Goal: Information Seeking & Learning: Check status

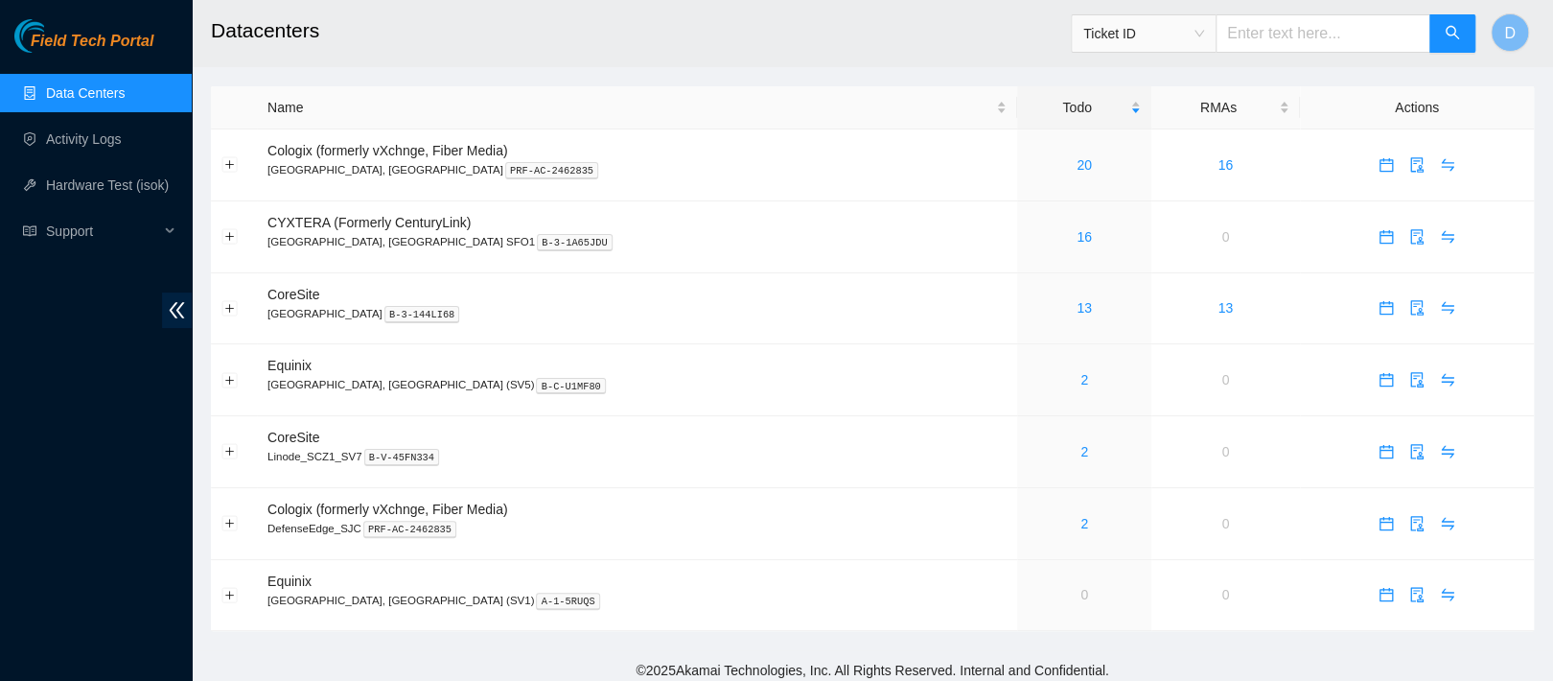
click at [94, 85] on link "Data Centers" at bounding box center [85, 92] width 79 height 15
click at [1076, 168] on link "20" at bounding box center [1083, 164] width 15 height 15
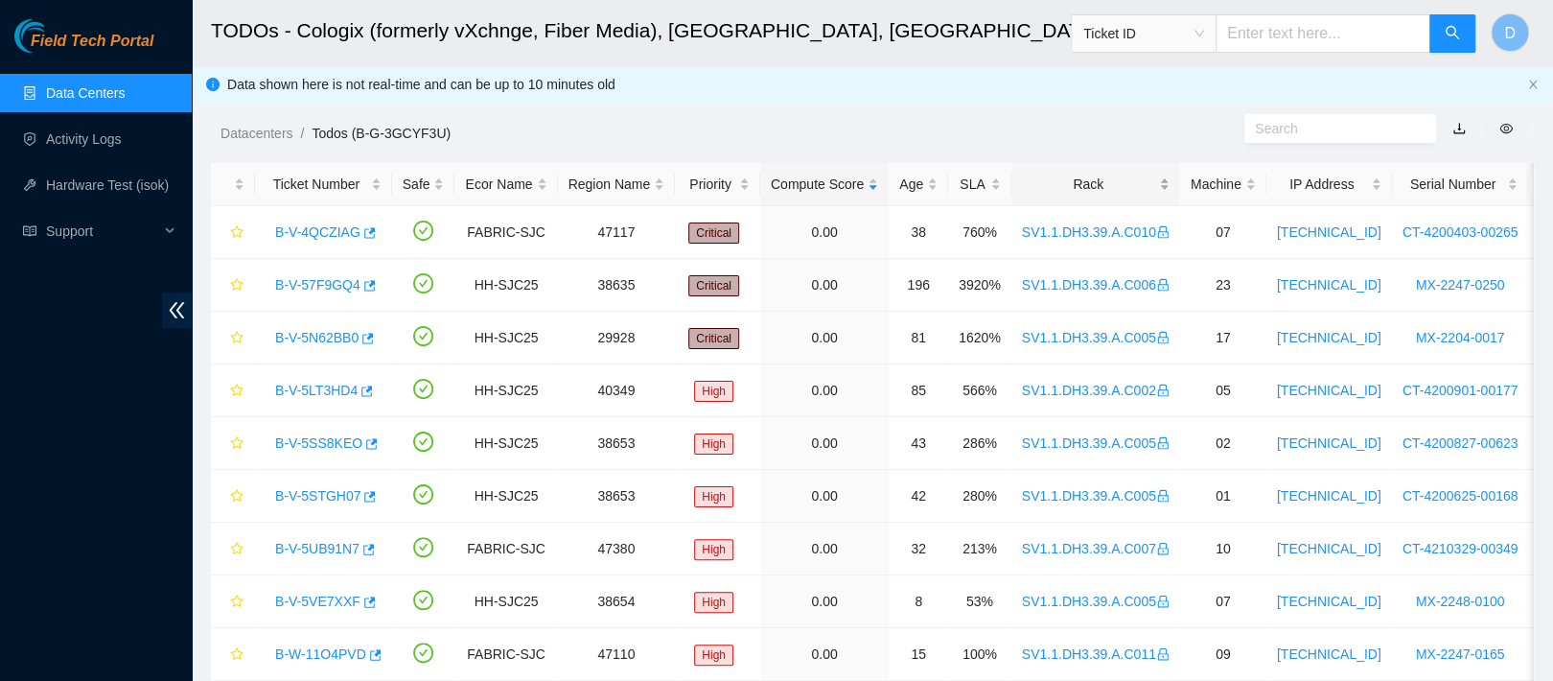
click at [1095, 189] on div "Rack" at bounding box center [1096, 184] width 148 height 21
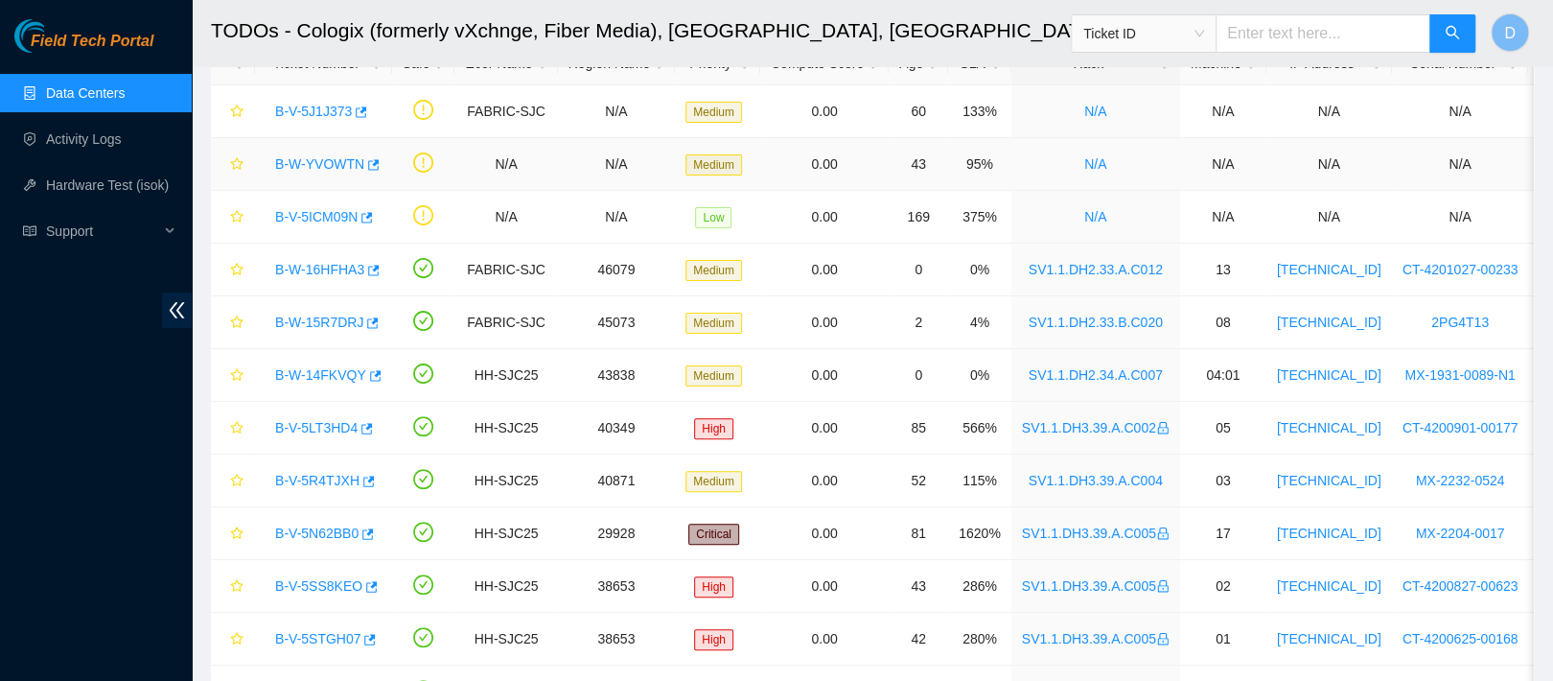
scroll to position [124, 0]
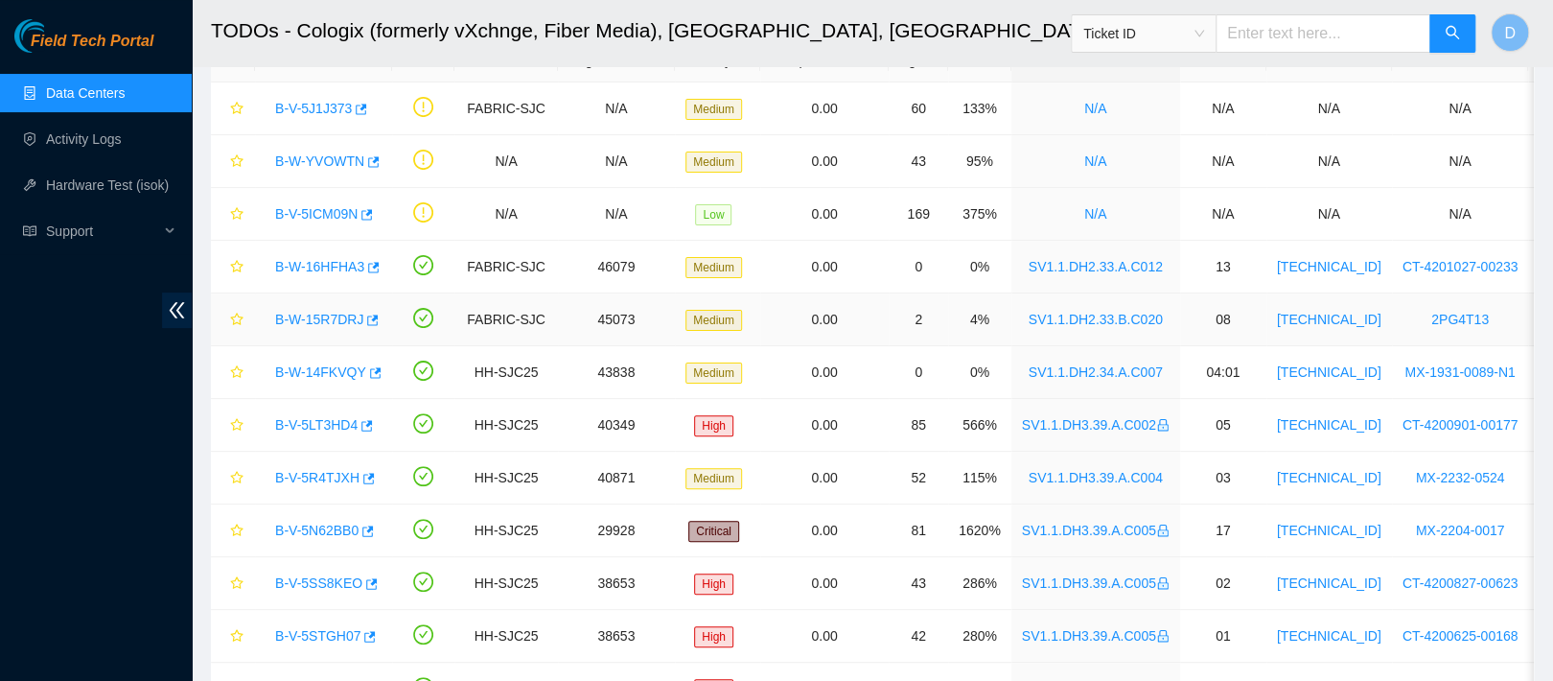
click at [304, 312] on link "B-W-15R7DRJ" at bounding box center [319, 319] width 88 height 15
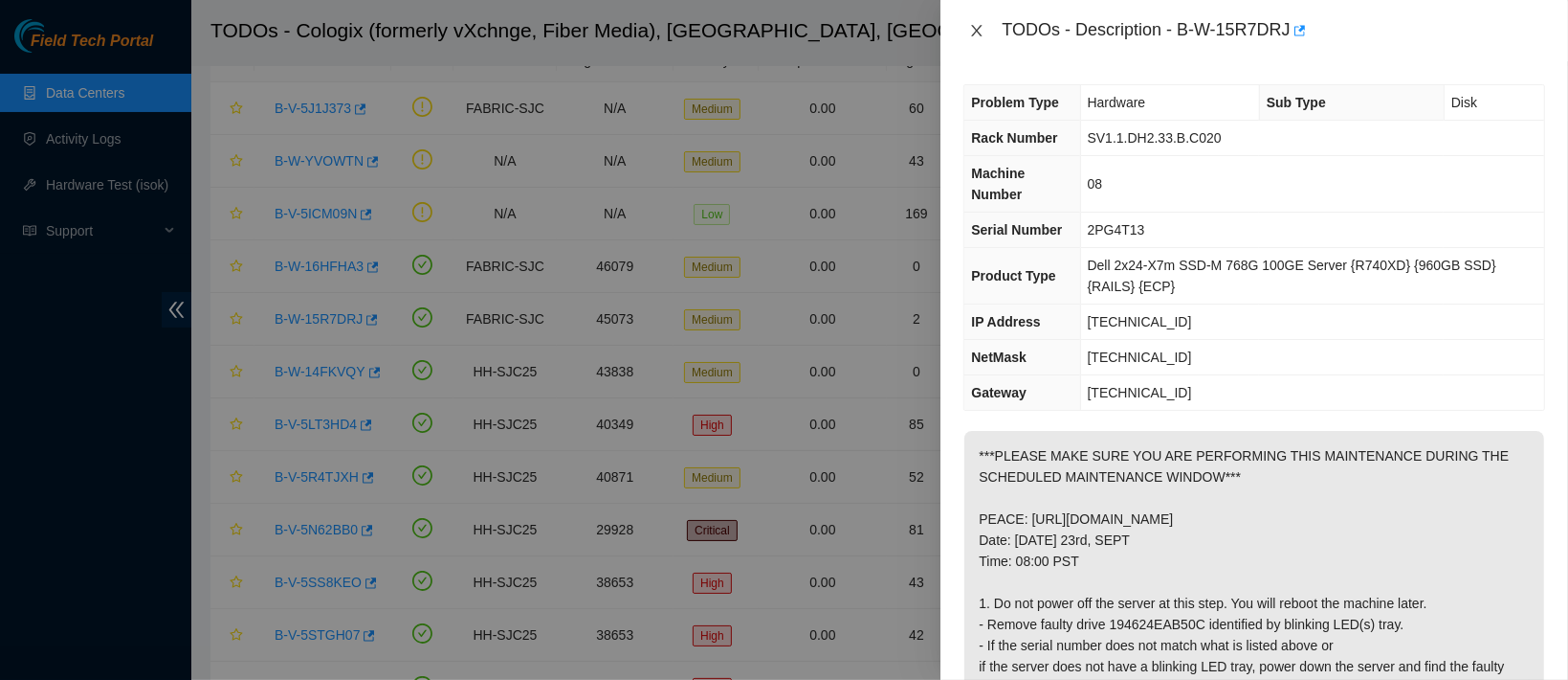
click at [984, 26] on icon "close" at bounding box center [976, 30] width 15 height 15
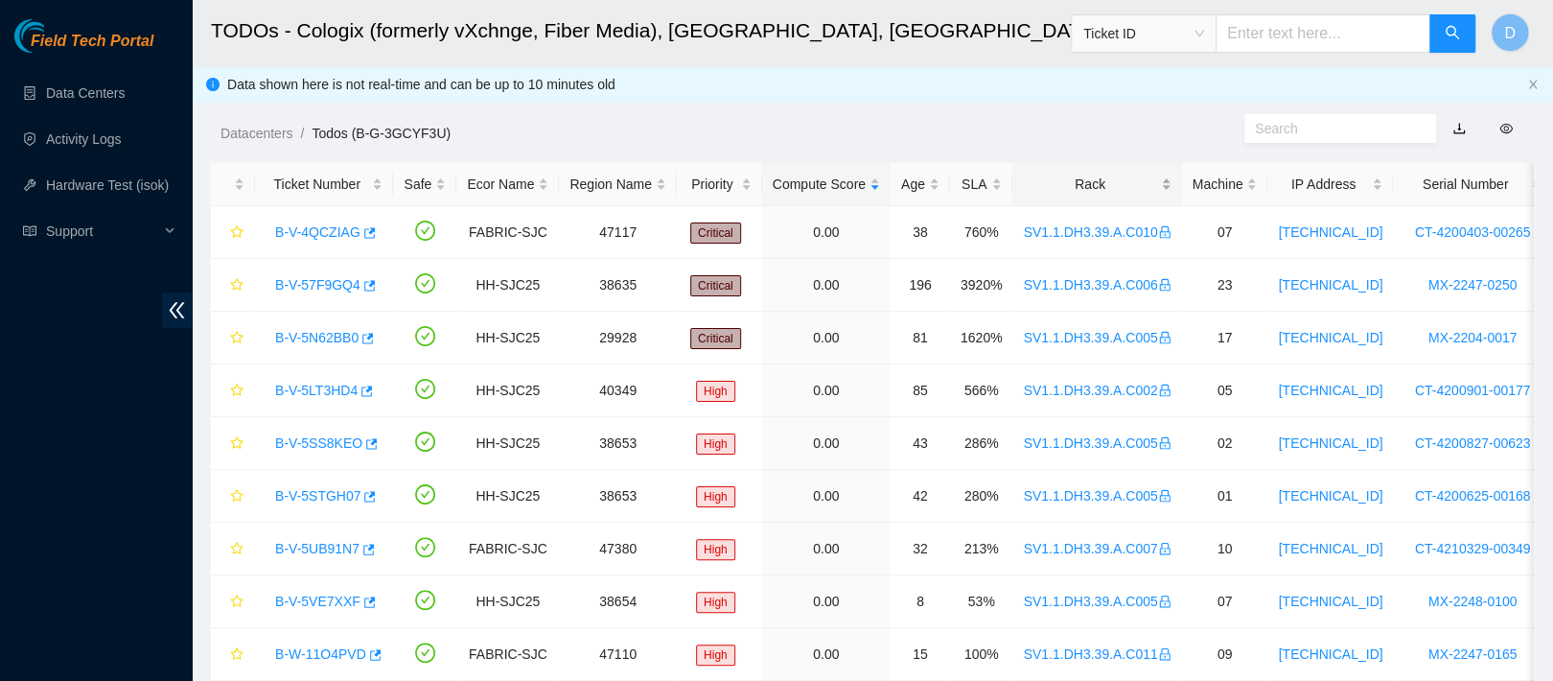
click at [1070, 174] on div "Rack" at bounding box center [1097, 184] width 148 height 21
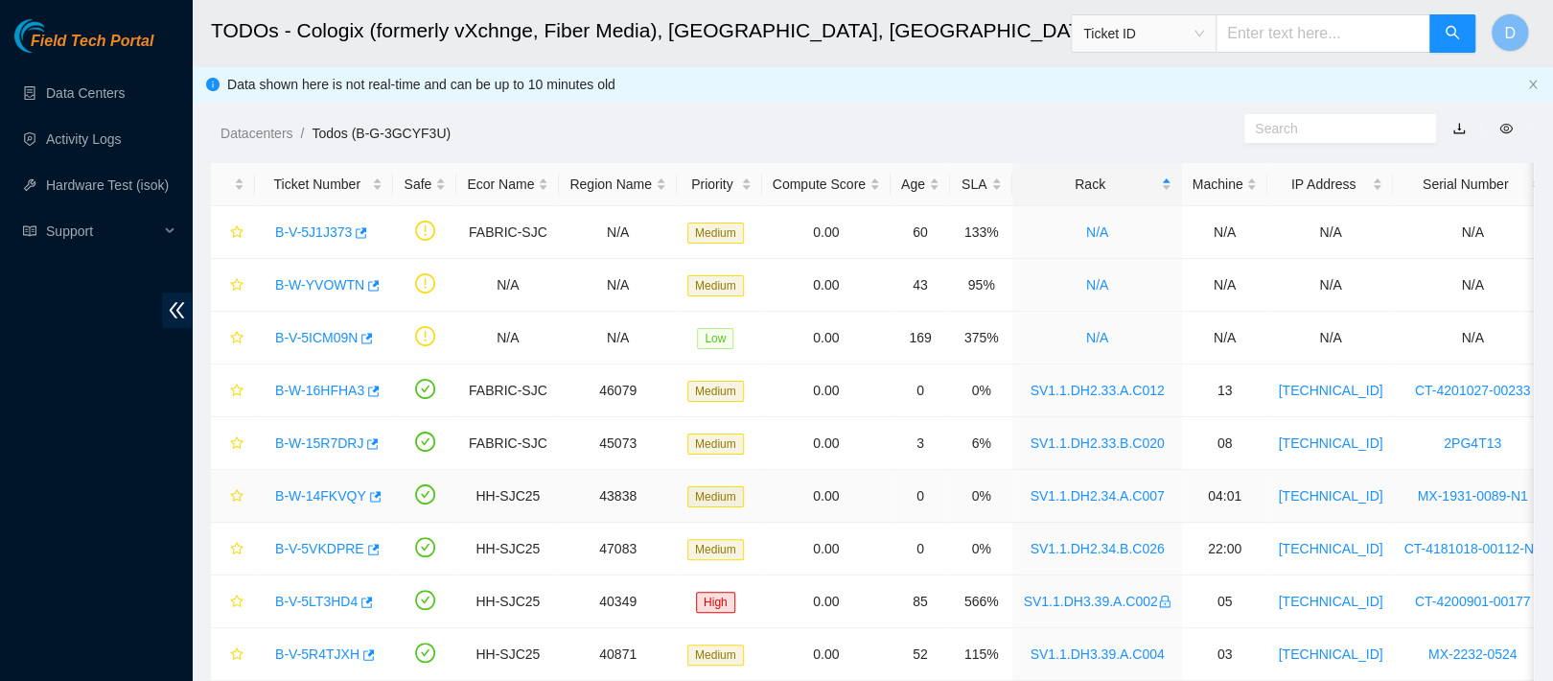
click at [311, 497] on link "B-W-14FKVQY" at bounding box center [320, 495] width 91 height 15
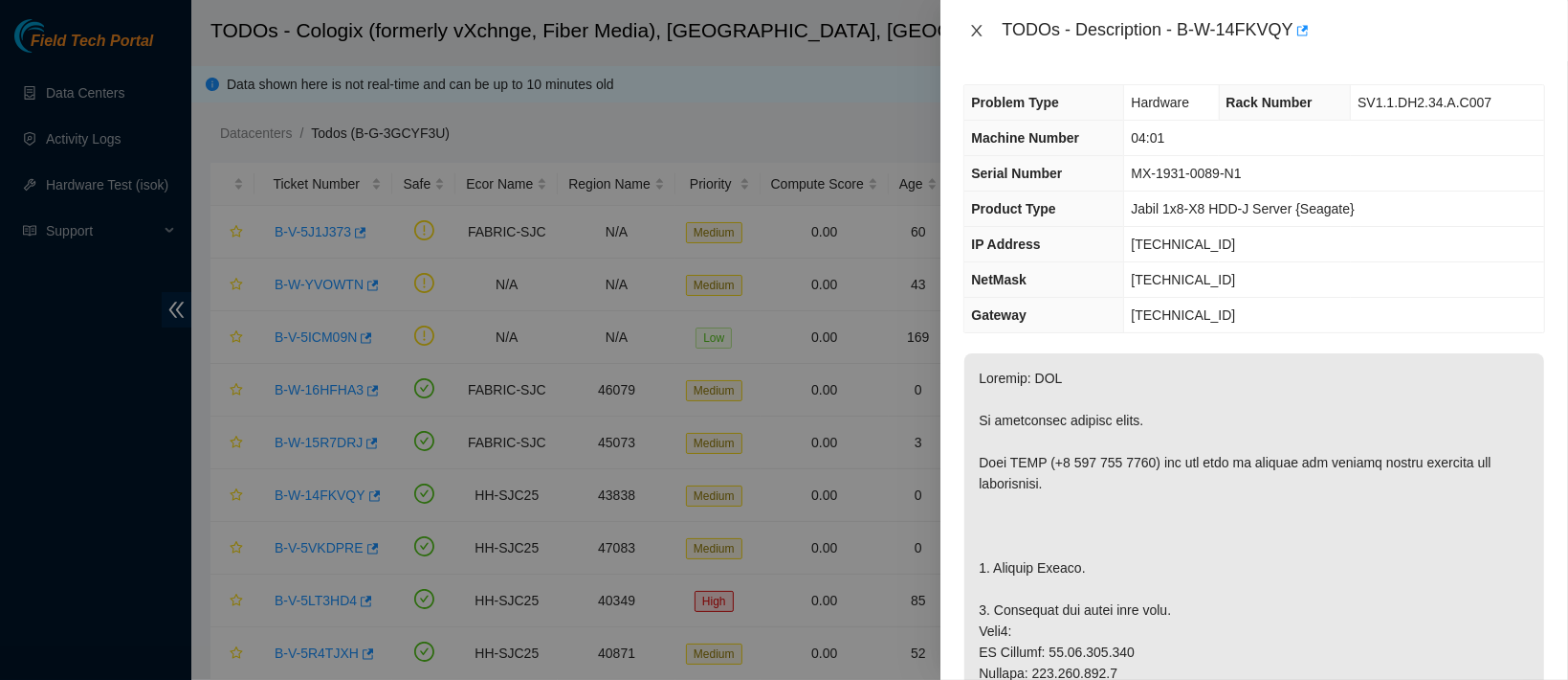
click at [970, 30] on icon "close" at bounding box center [976, 30] width 15 height 15
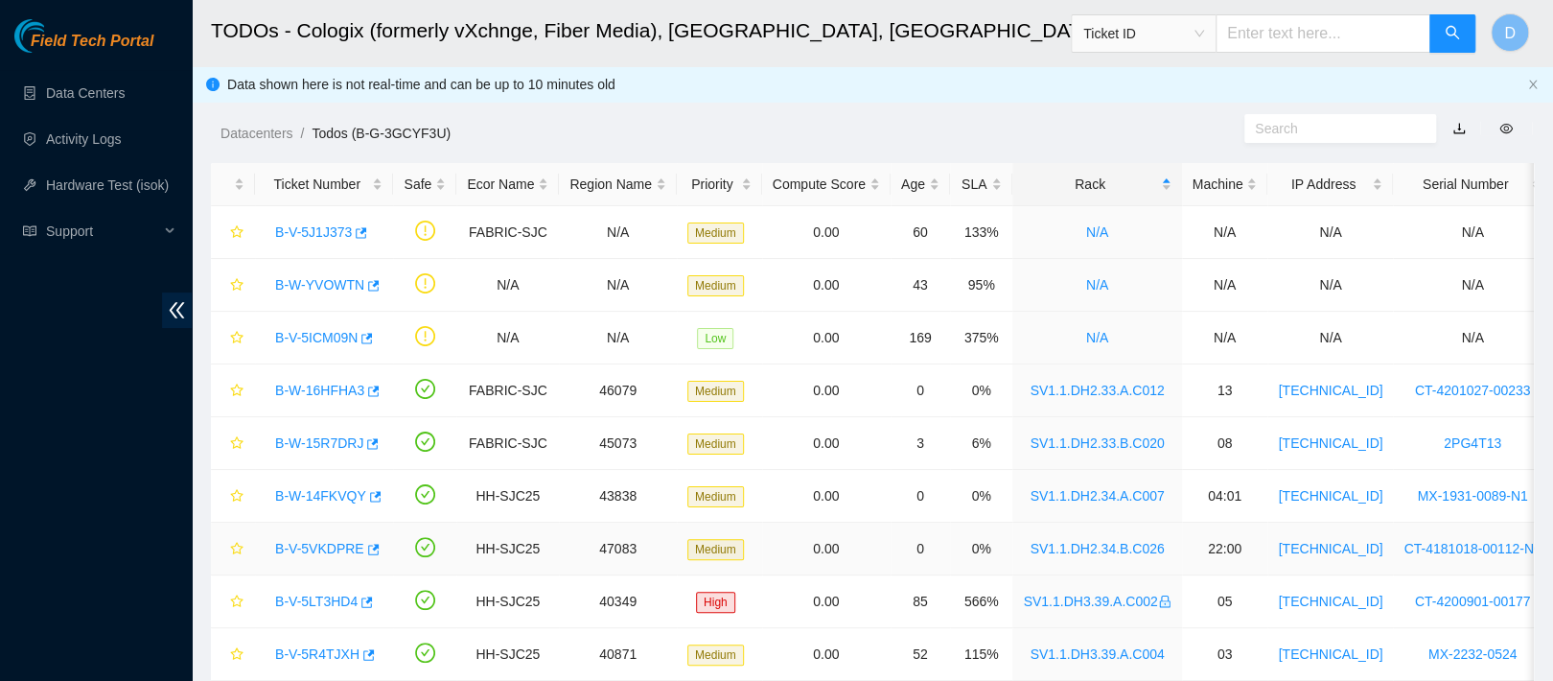
click at [303, 545] on link "B-V-5VKDPRE" at bounding box center [319, 548] width 89 height 15
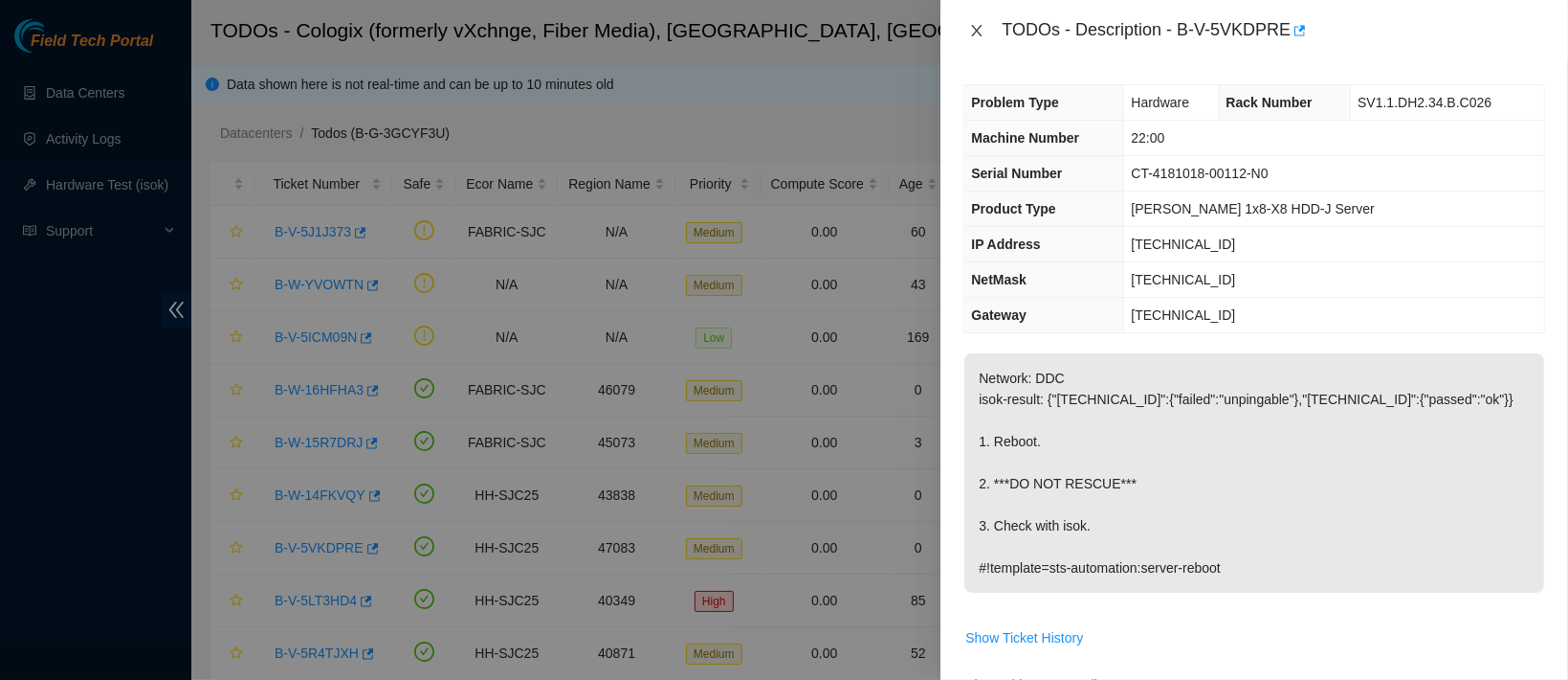
click at [977, 25] on icon "close" at bounding box center [976, 30] width 15 height 15
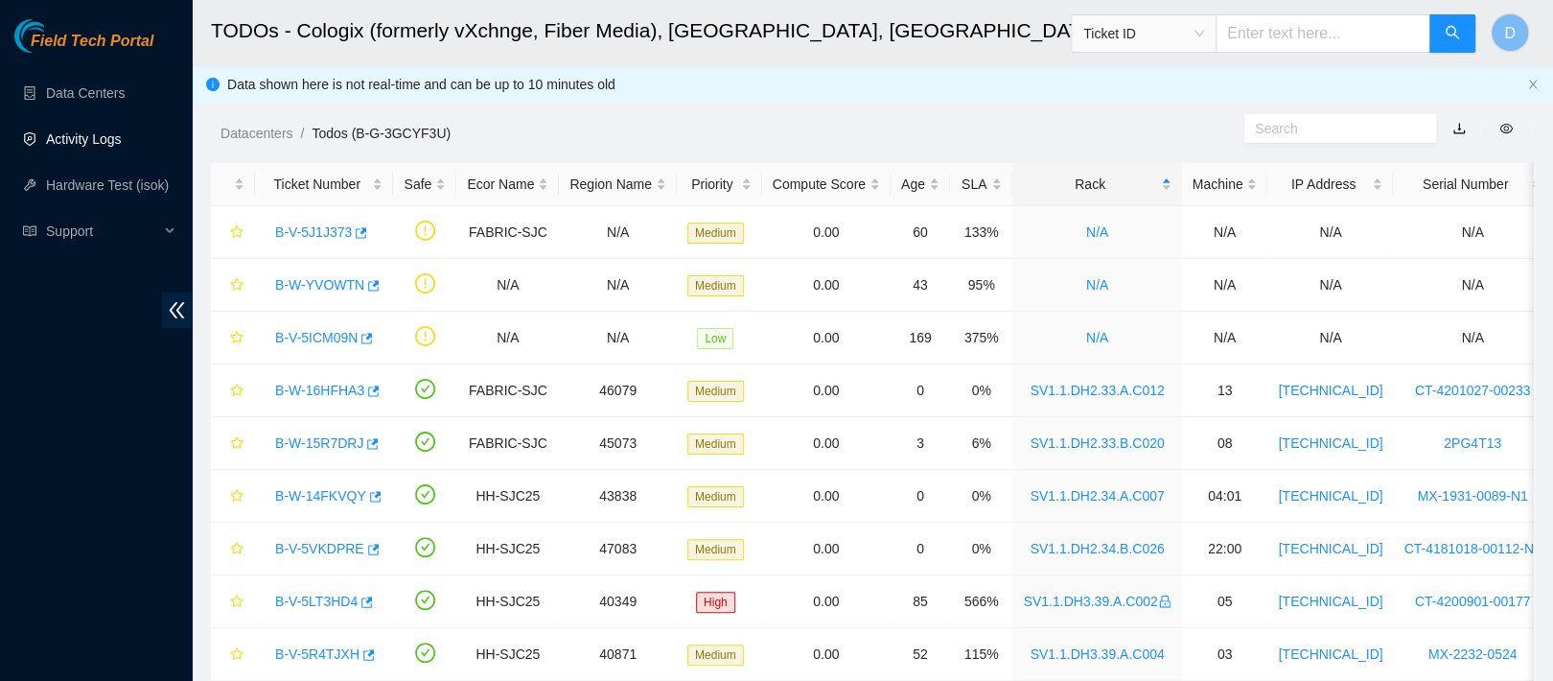
click at [93, 132] on link "Activity Logs" at bounding box center [84, 138] width 76 height 15
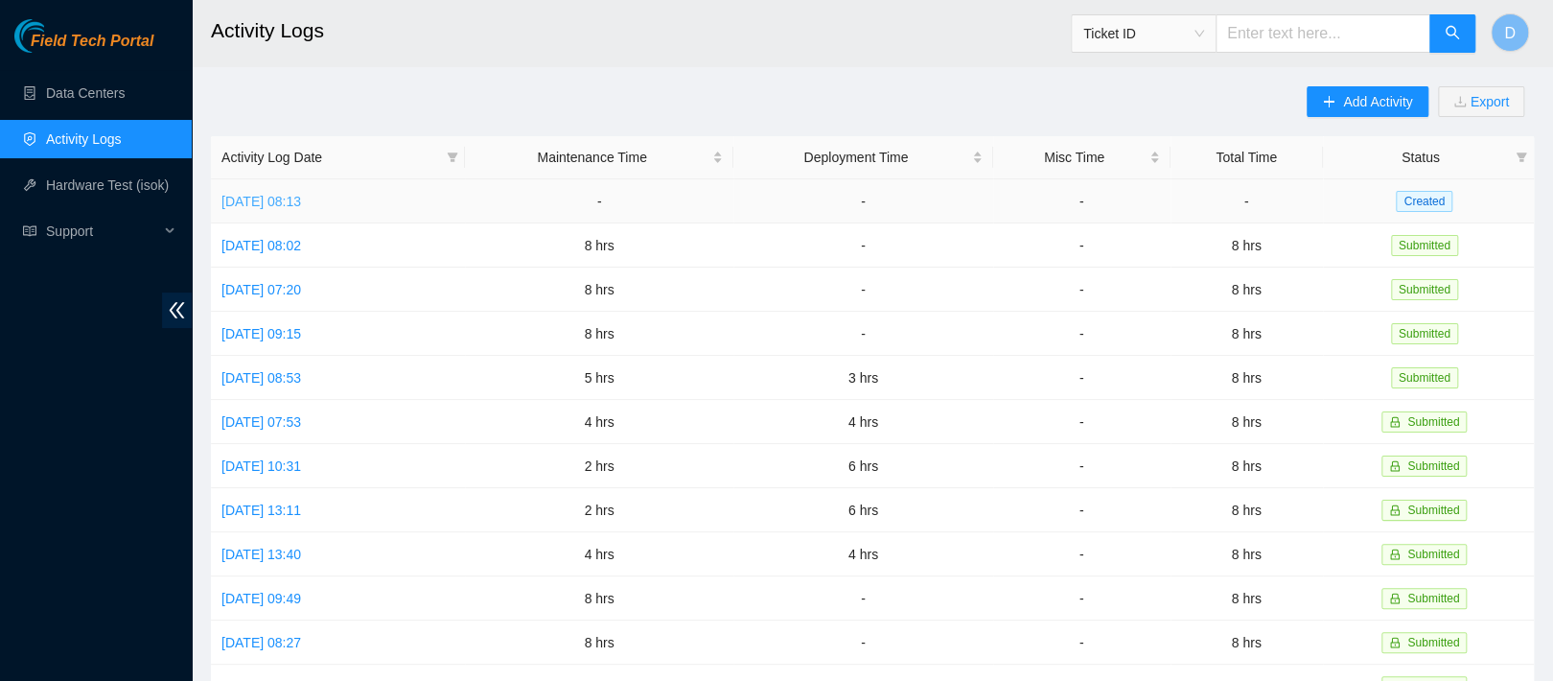
click at [289, 194] on link "[DATE] 08:13" at bounding box center [261, 201] width 80 height 15
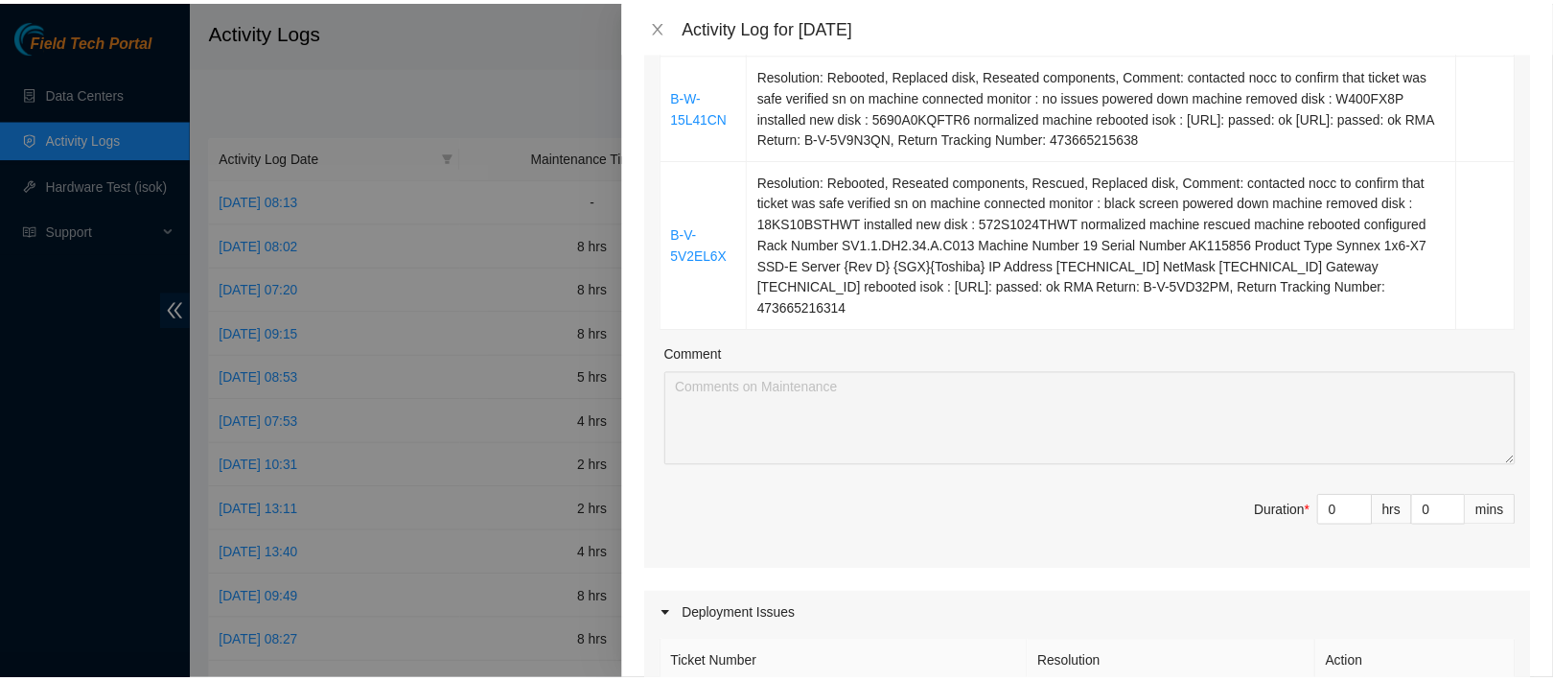
scroll to position [1052, 0]
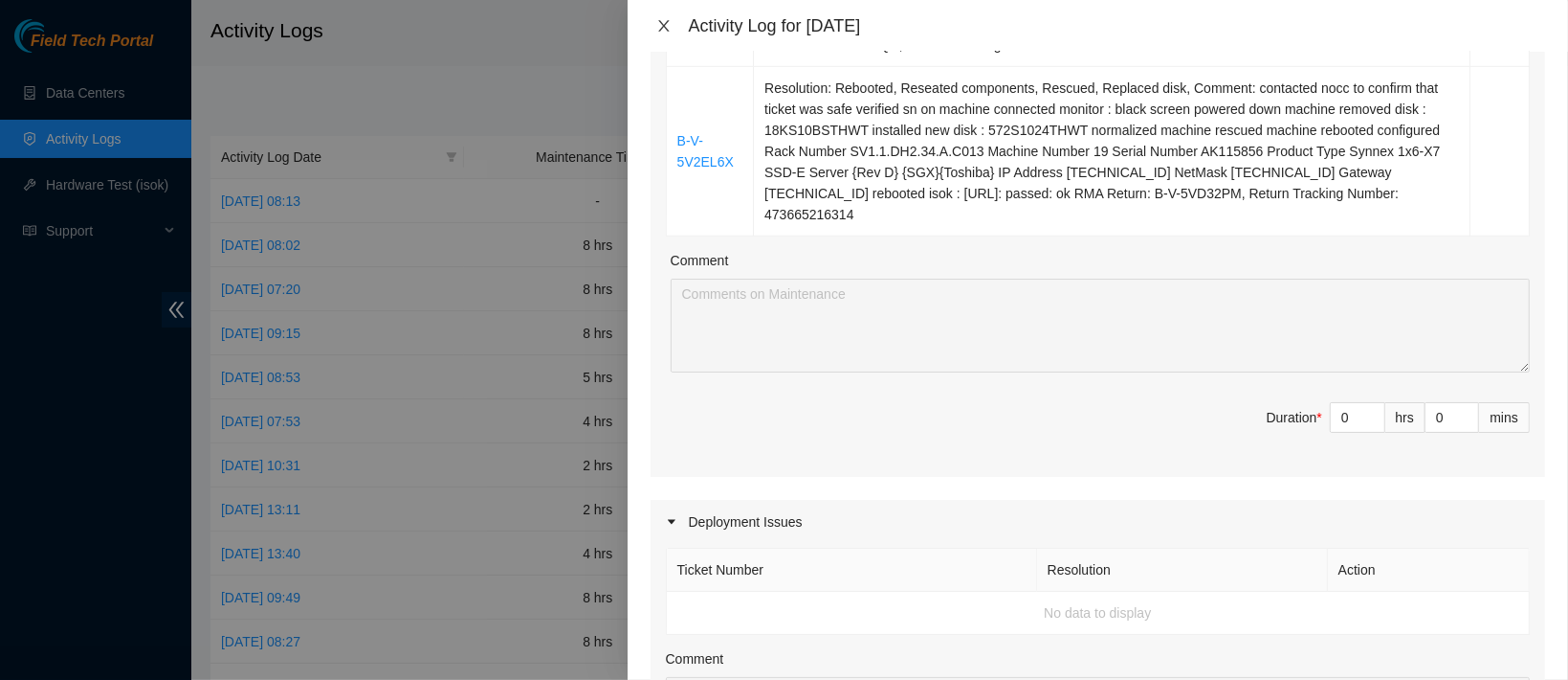
click at [668, 21] on icon "close" at bounding box center [664, 26] width 11 height 12
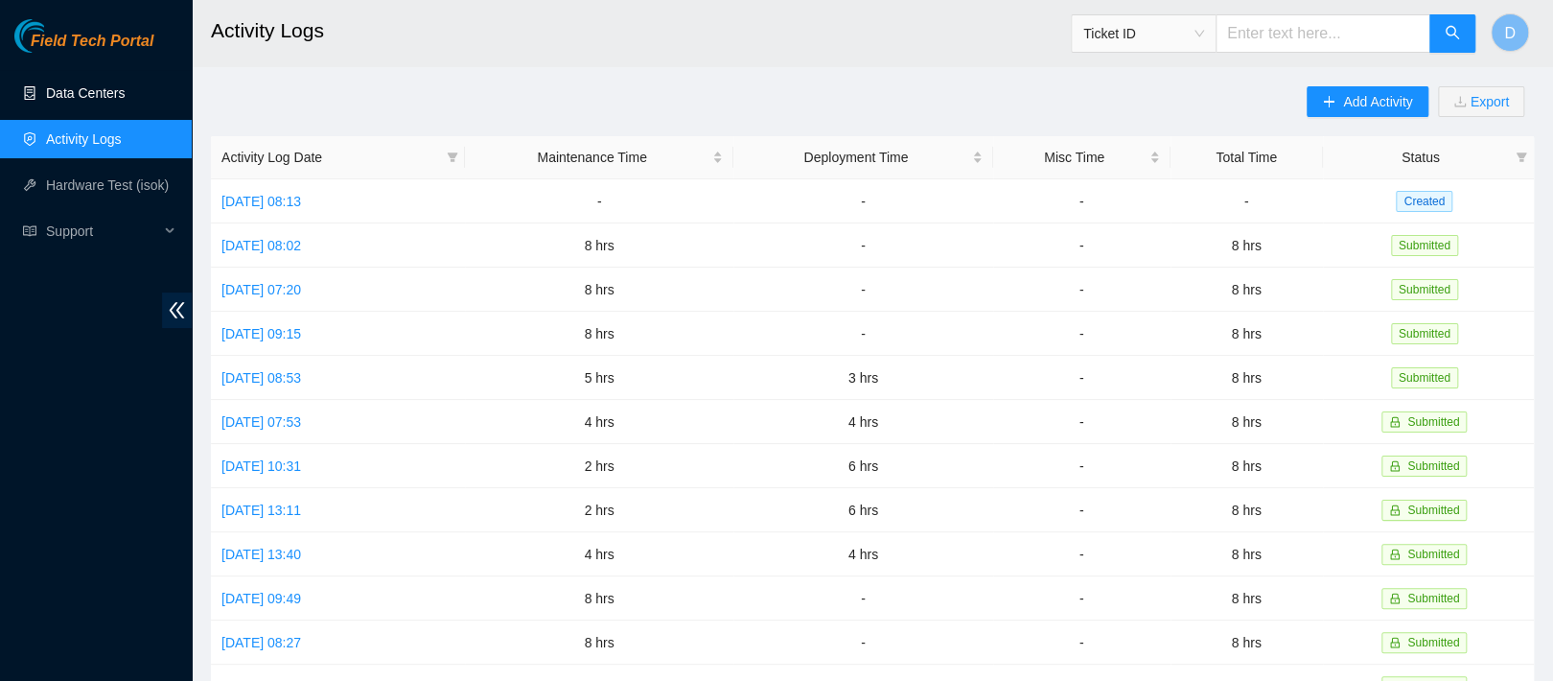
click at [71, 94] on link "Data Centers" at bounding box center [85, 92] width 79 height 15
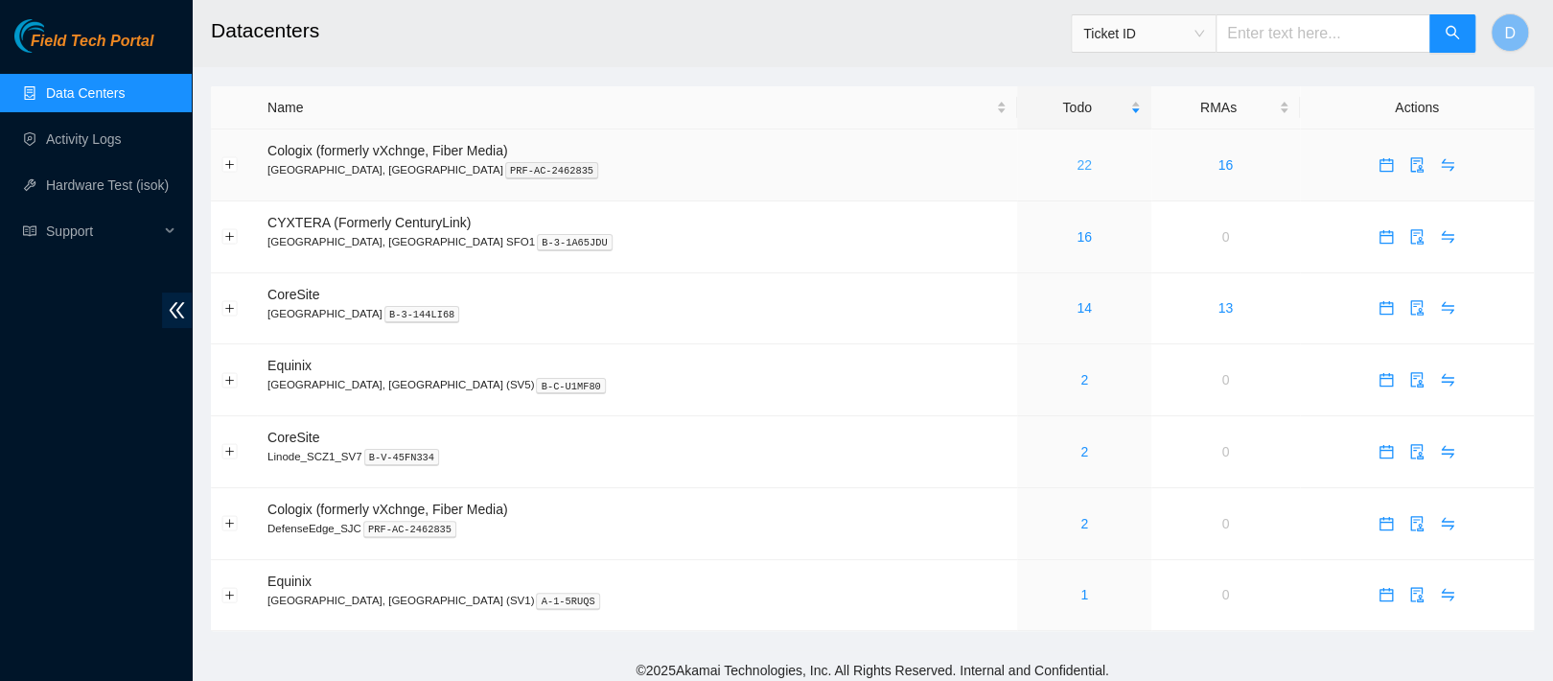
click at [1076, 163] on link "22" at bounding box center [1083, 164] width 15 height 15
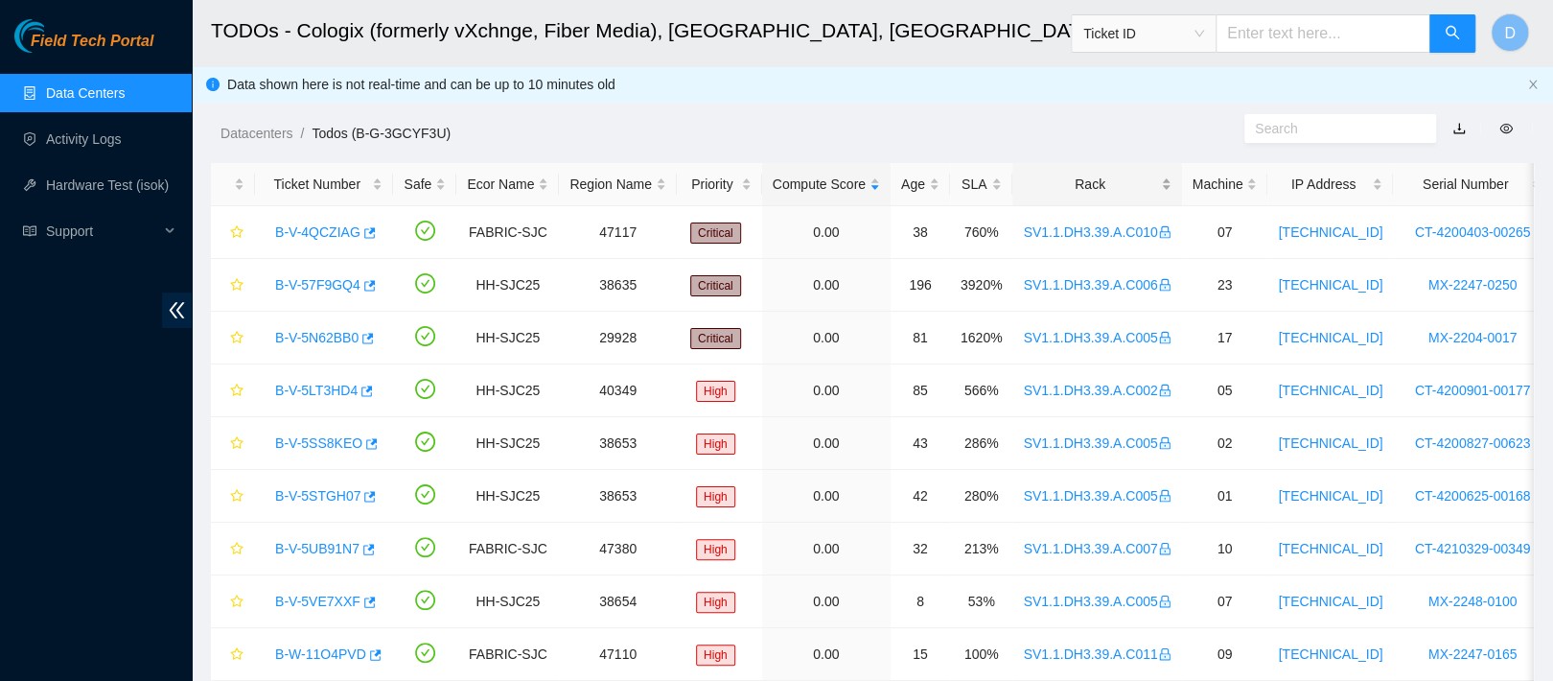
click at [1097, 174] on div "Rack" at bounding box center [1097, 184] width 148 height 21
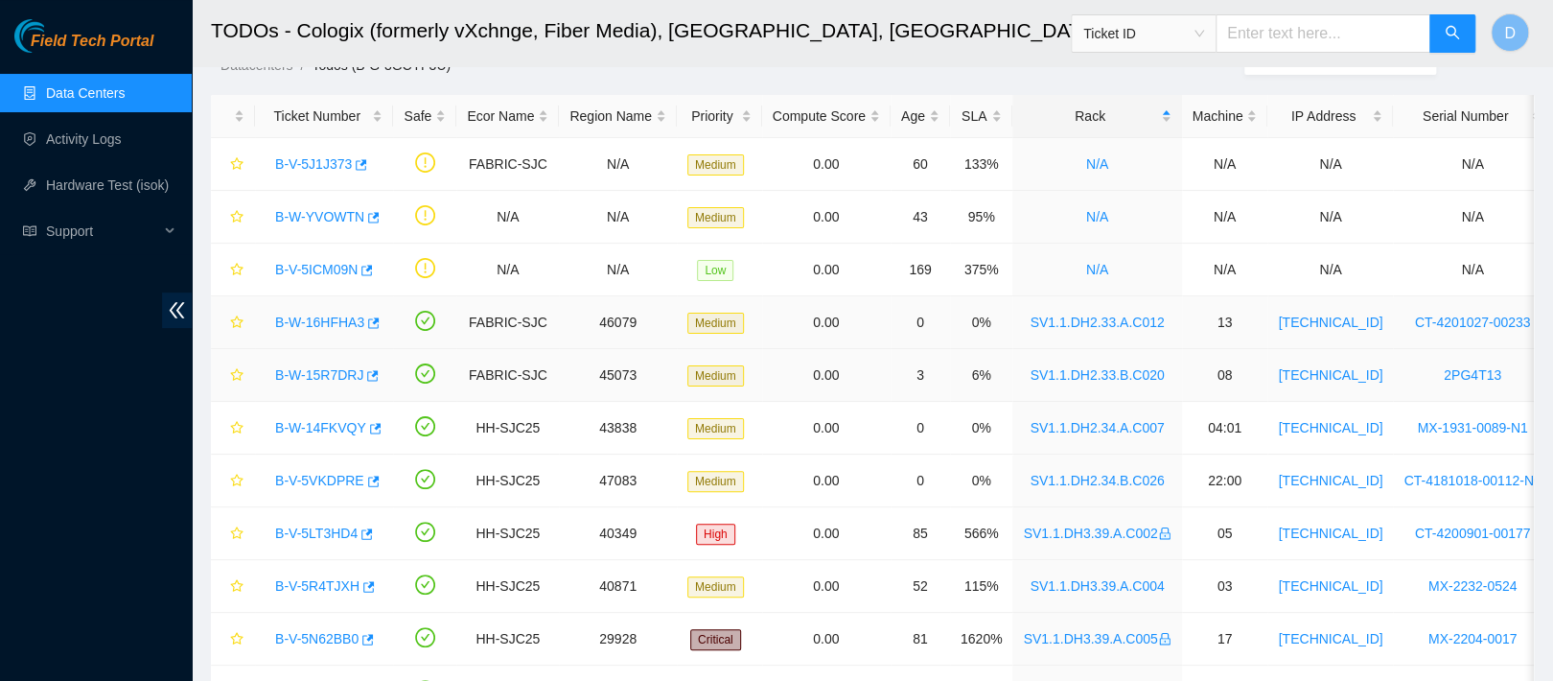
scroll to position [70, 0]
click at [330, 434] on div "B-W-14FKVQY" at bounding box center [324, 425] width 117 height 31
click at [336, 422] on link "B-W-14FKVQY" at bounding box center [320, 425] width 91 height 15
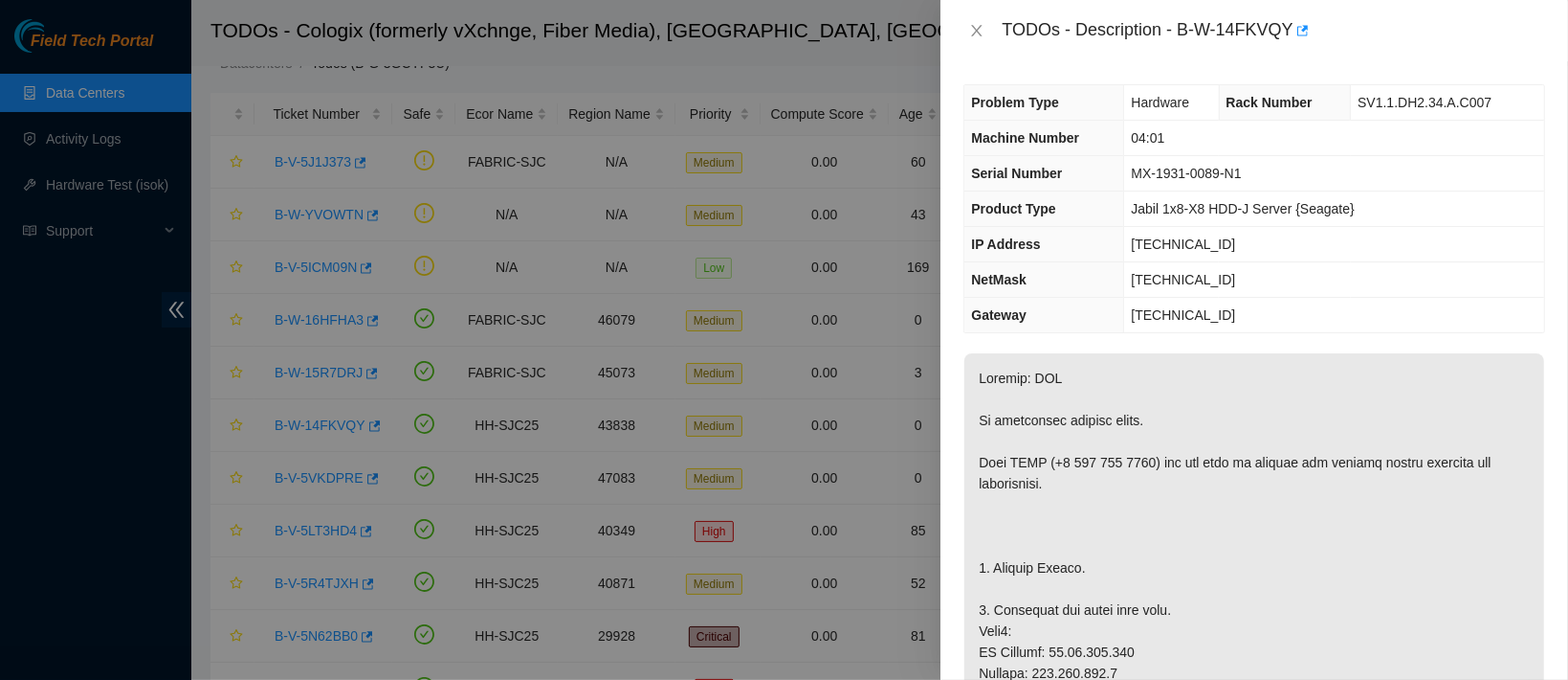
click at [968, 42] on div "TODOs - Description - B-W-14FKVQY" at bounding box center [1254, 30] width 582 height 31
click at [974, 33] on icon "close" at bounding box center [977, 31] width 11 height 12
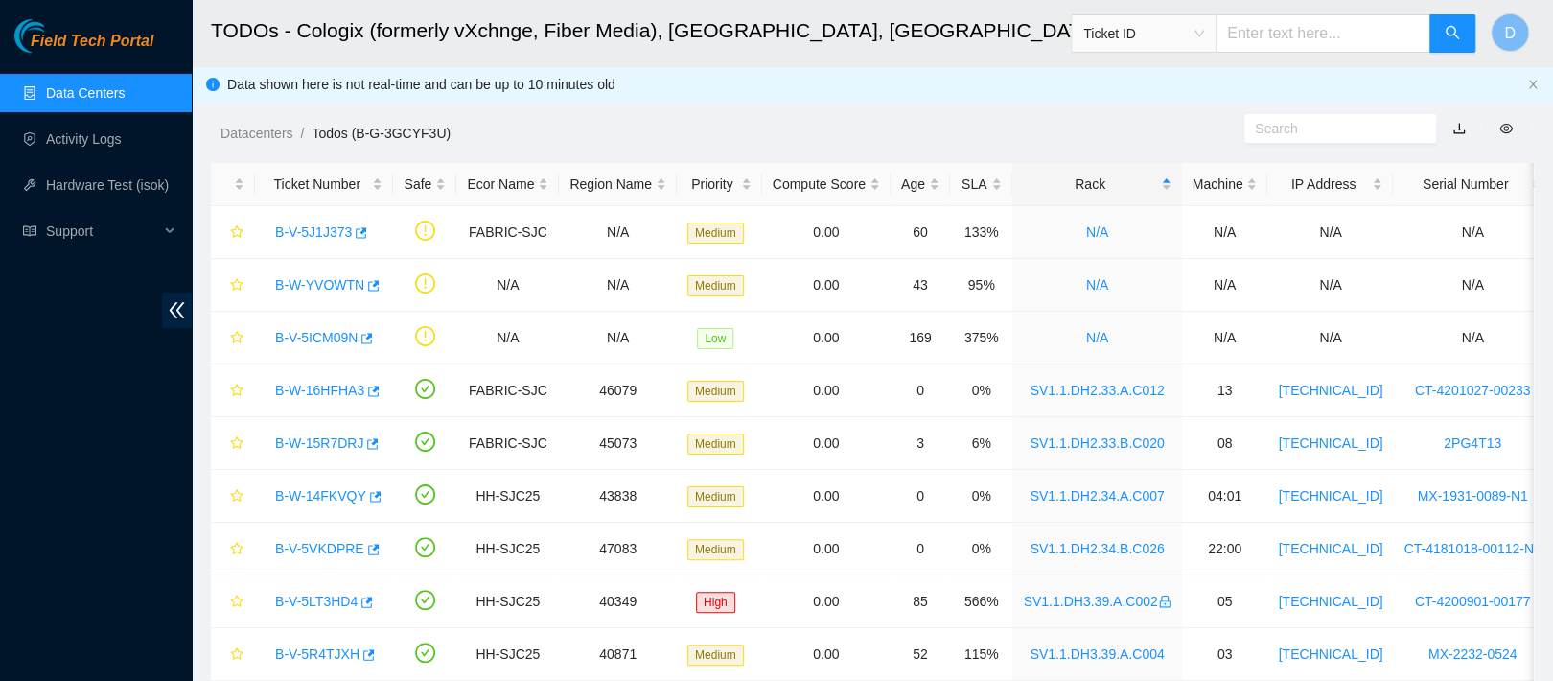
click at [1262, 15] on input "text" at bounding box center [1322, 33] width 215 height 38
paste input ":B-V-5VGDLY4"
type input ":B-V-5VGDLY4"
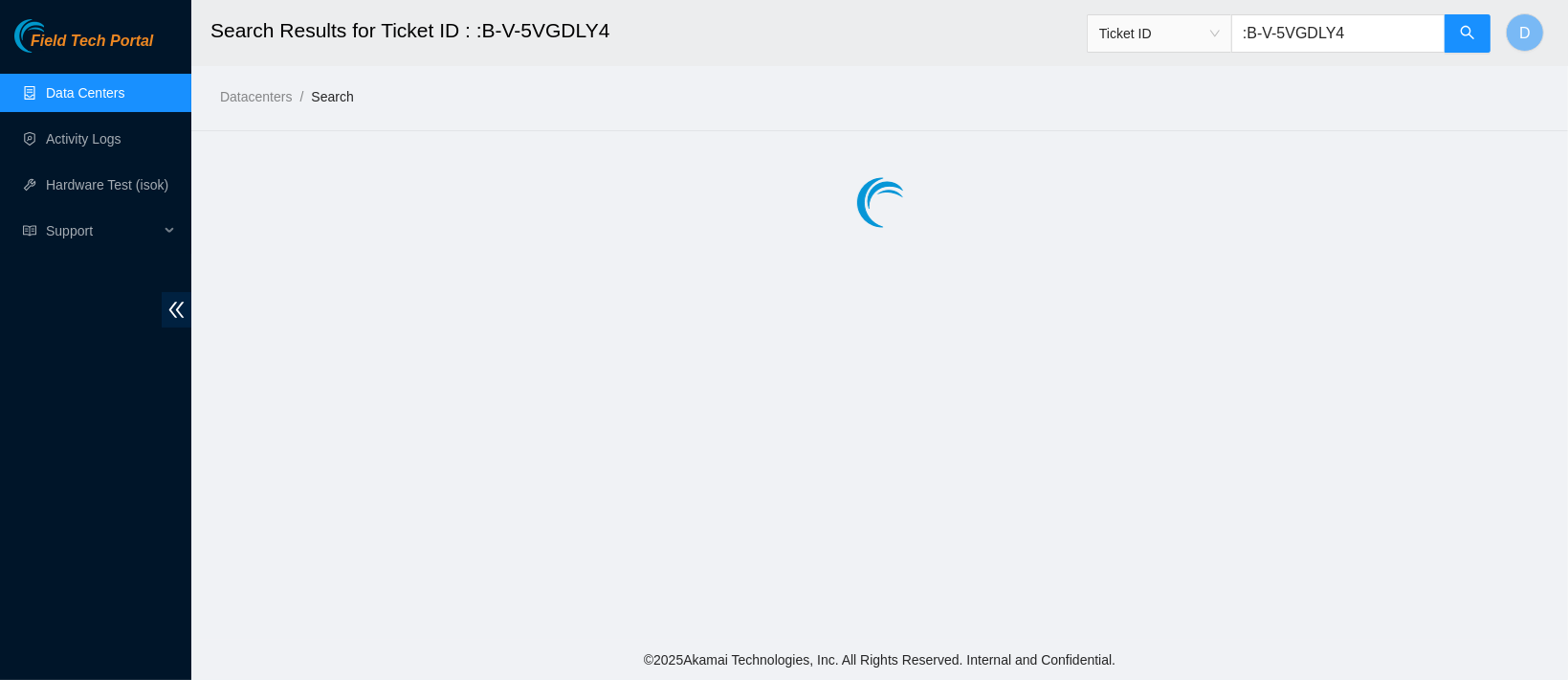
click at [1259, 34] on input ":B-V-5VGDLY4" at bounding box center [1338, 33] width 215 height 38
click at [1452, 40] on button "button" at bounding box center [1467, 33] width 46 height 38
type input "B-V-5VGDLY4"
click at [125, 85] on link "Data Centers" at bounding box center [85, 92] width 79 height 15
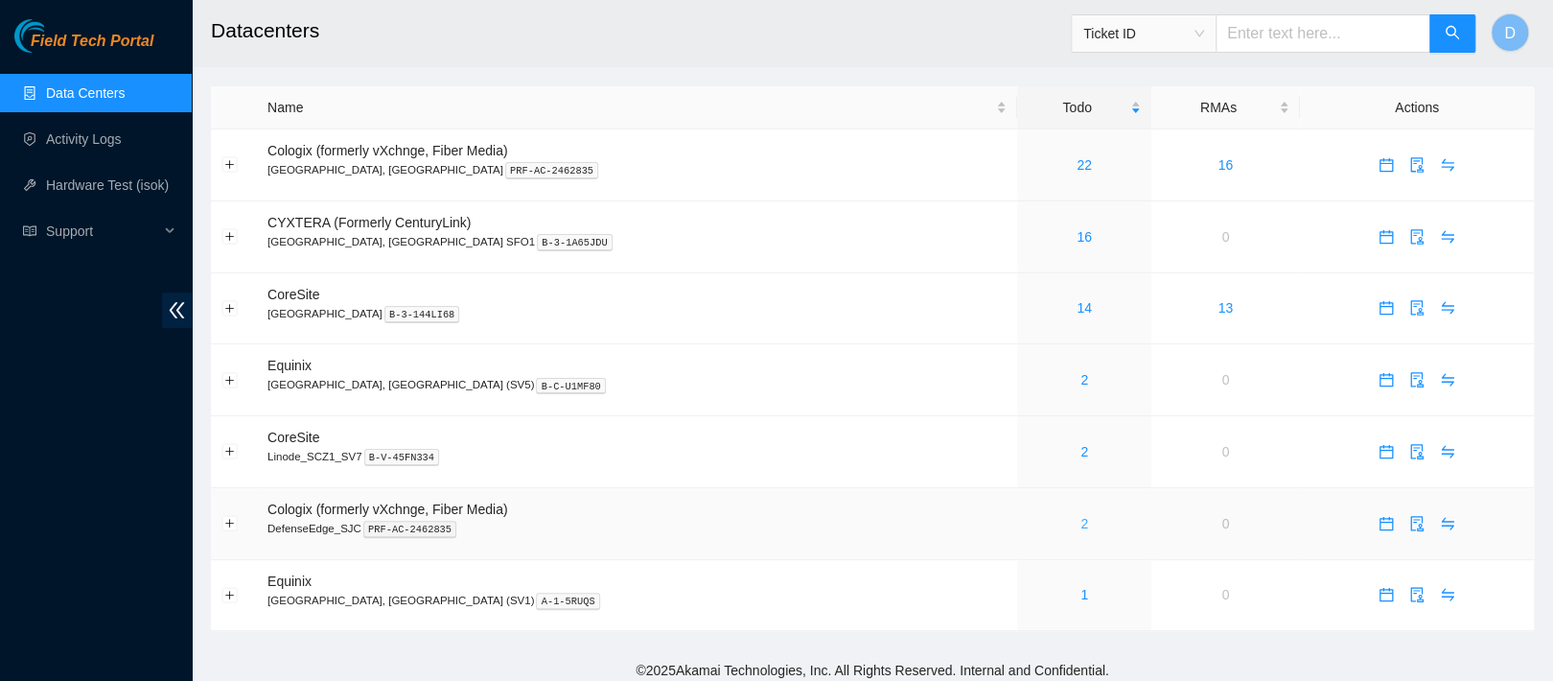
click at [1080, 529] on link "2" at bounding box center [1084, 523] width 8 height 15
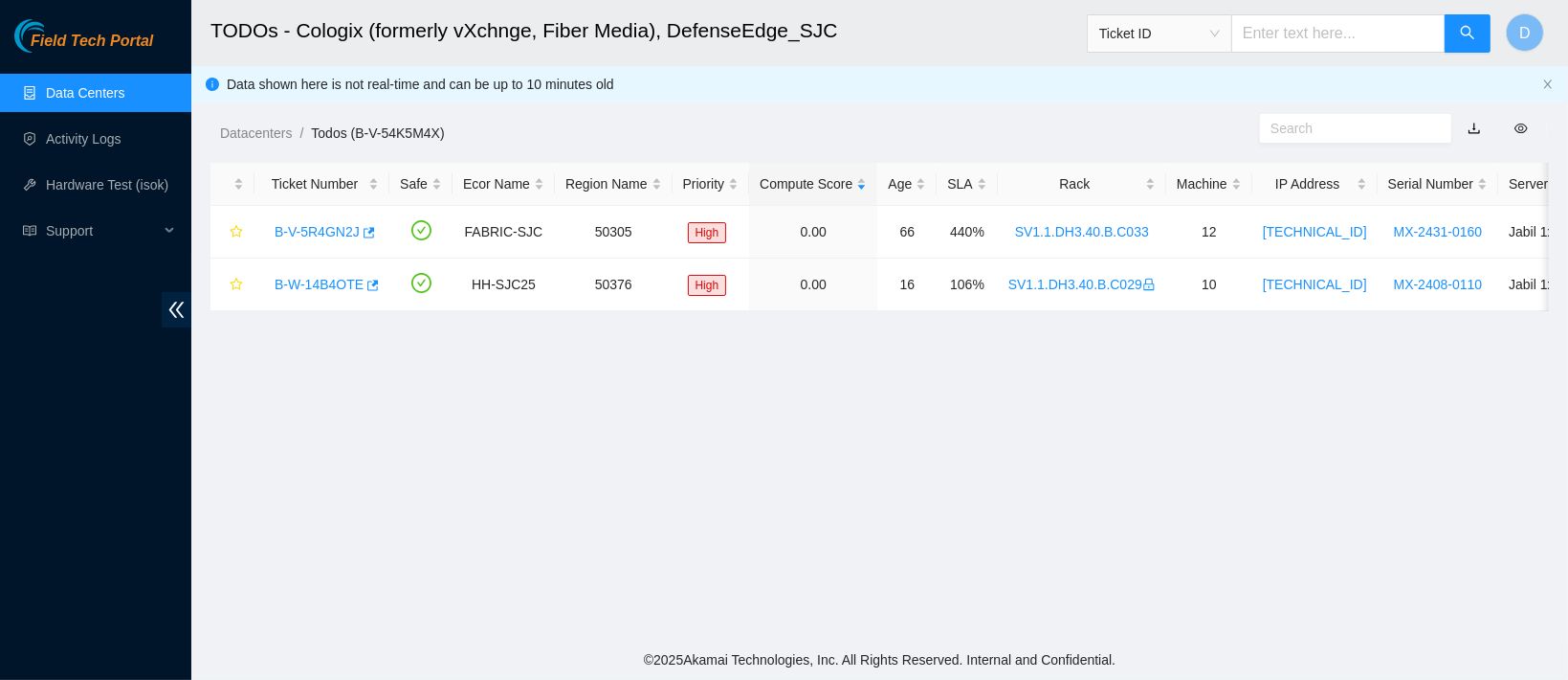
click at [125, 94] on link "Data Centers" at bounding box center [85, 92] width 79 height 15
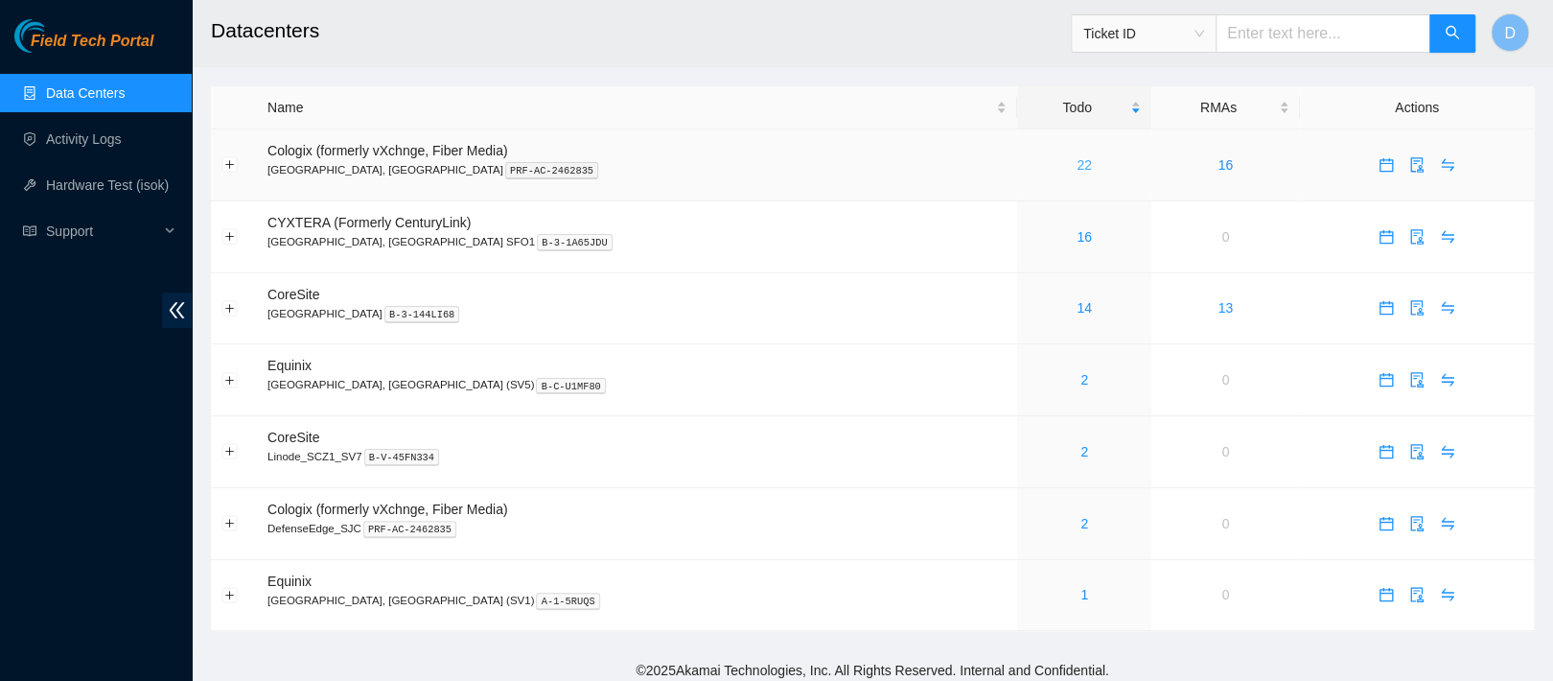
click at [1076, 163] on link "22" at bounding box center [1083, 164] width 15 height 15
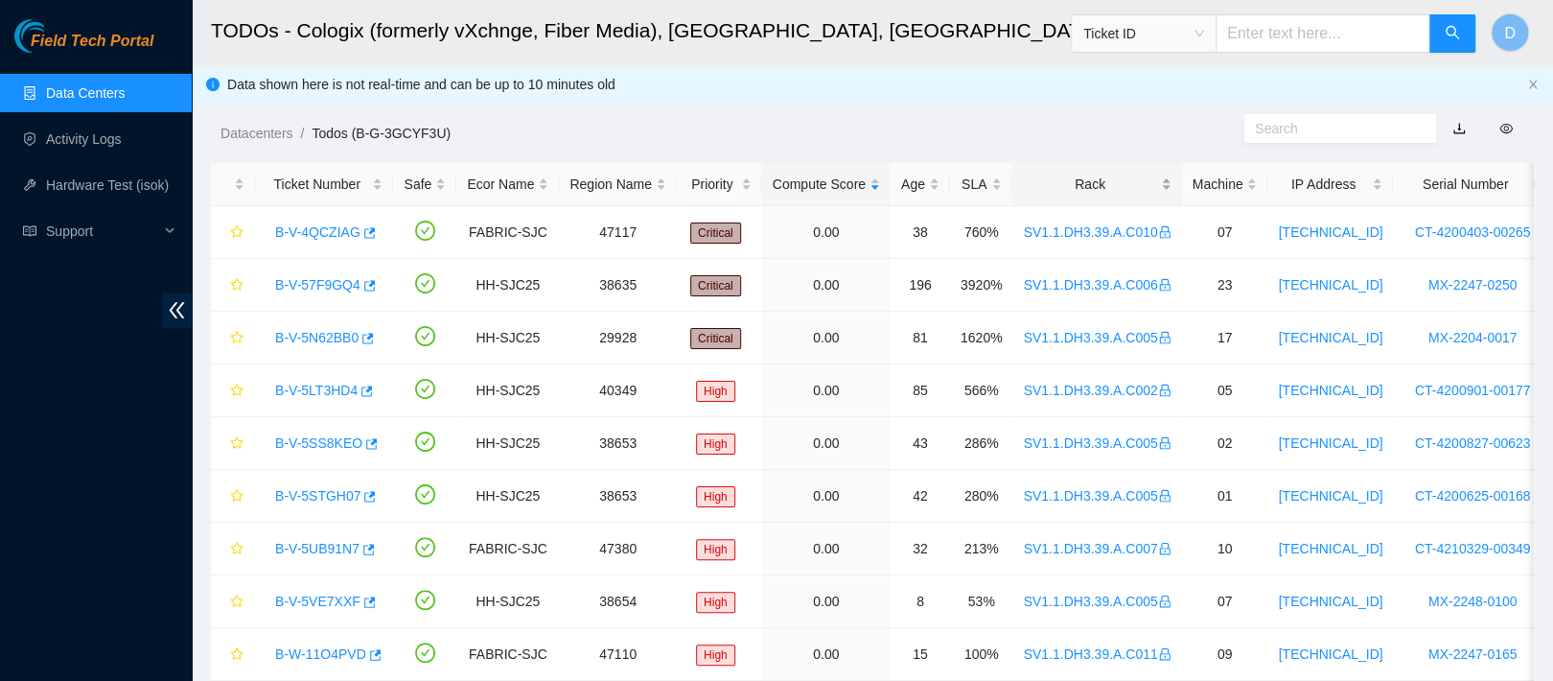
click at [1072, 174] on div "Rack" at bounding box center [1097, 184] width 148 height 21
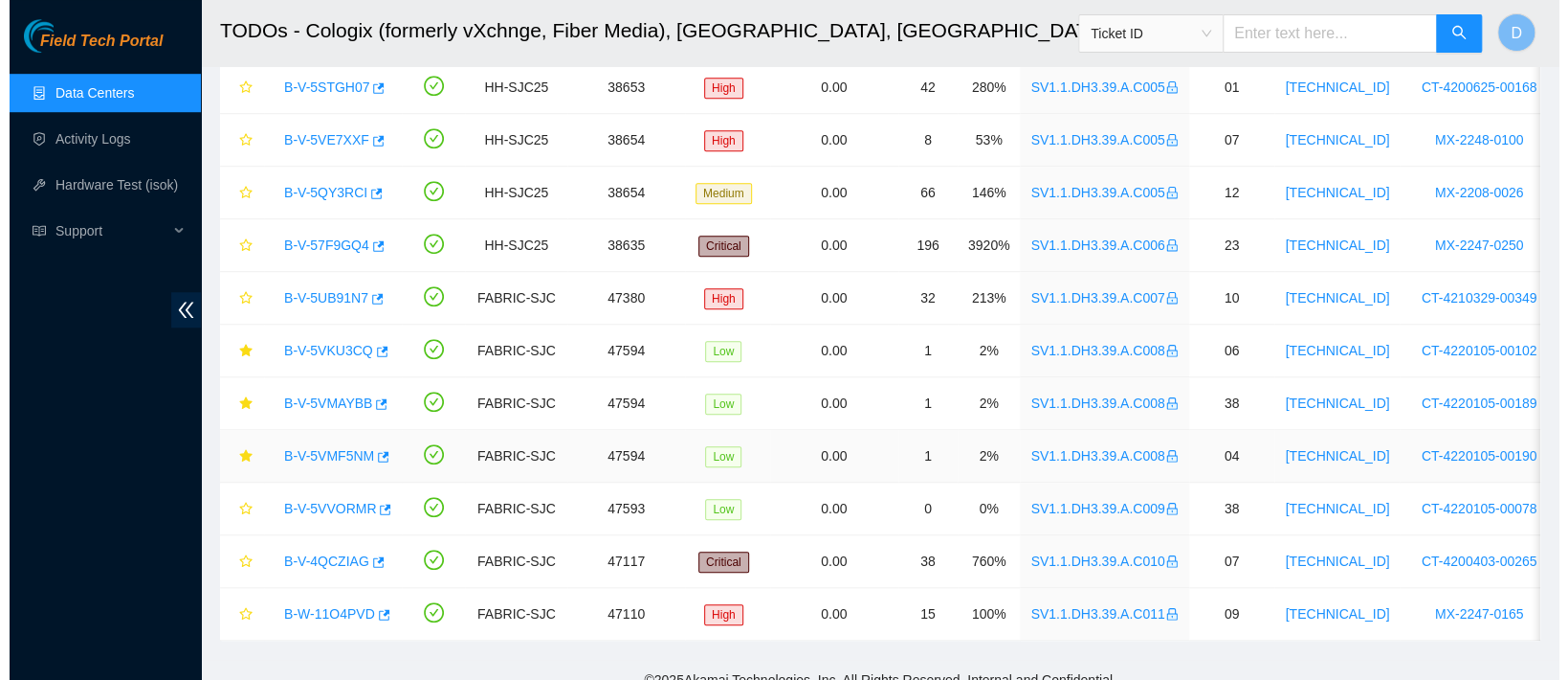
scroll to position [759, 0]
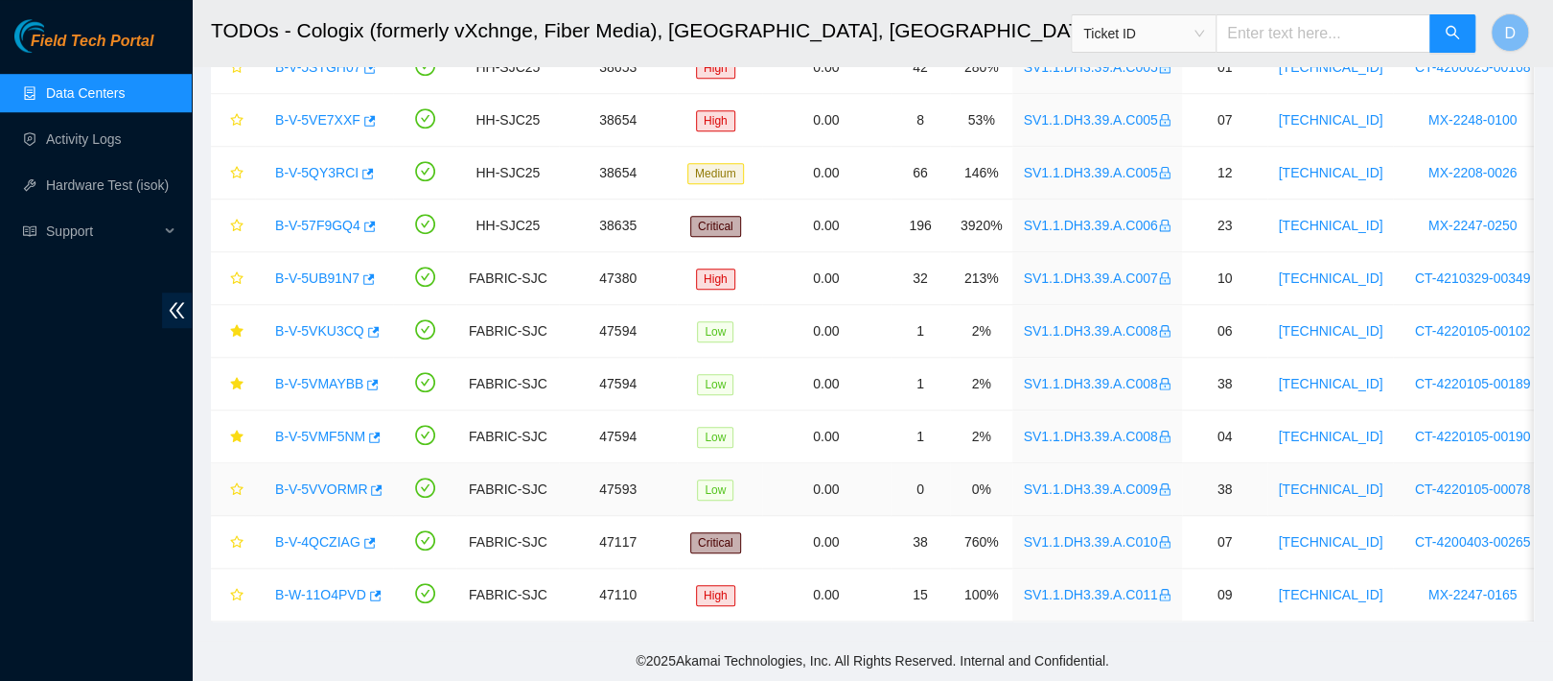
click at [338, 481] on link "B-V-5VVORMR" at bounding box center [321, 488] width 92 height 15
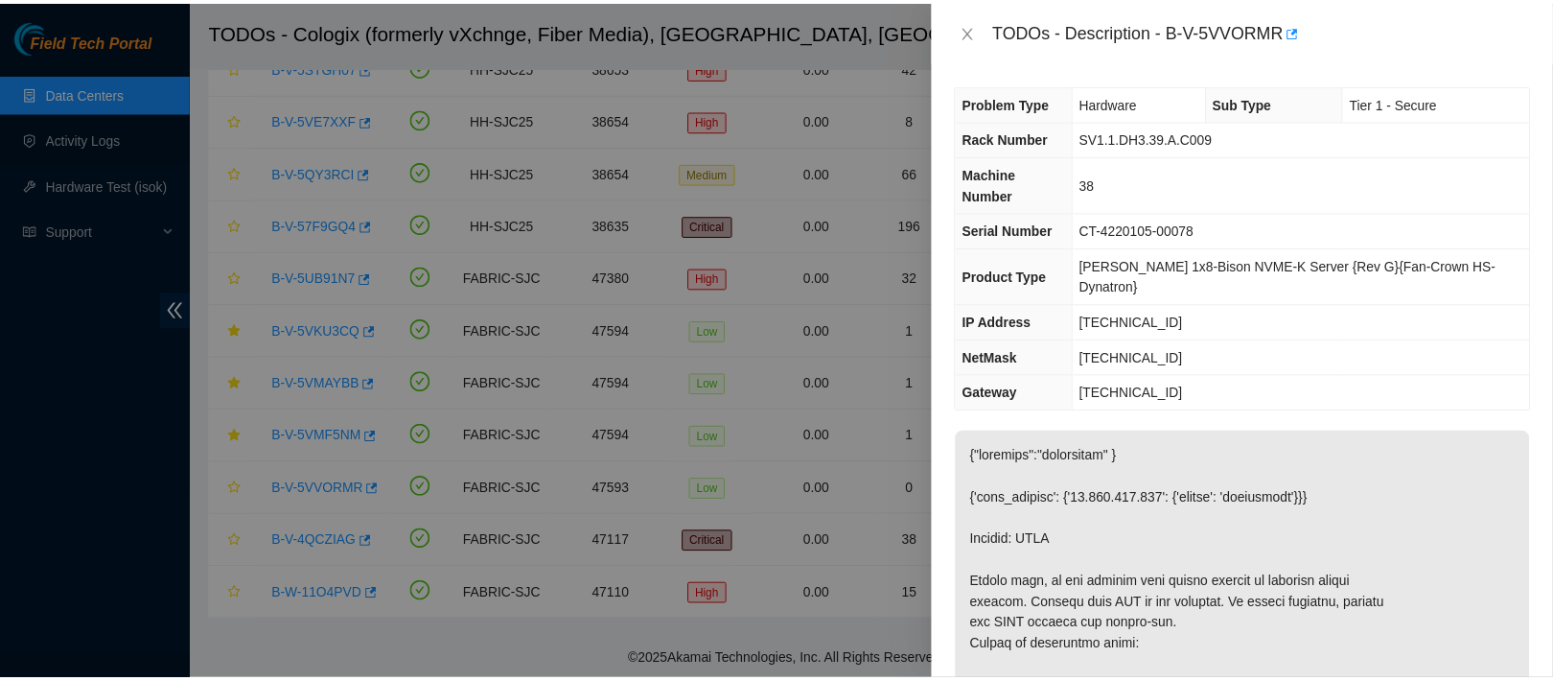
scroll to position [6, 0]
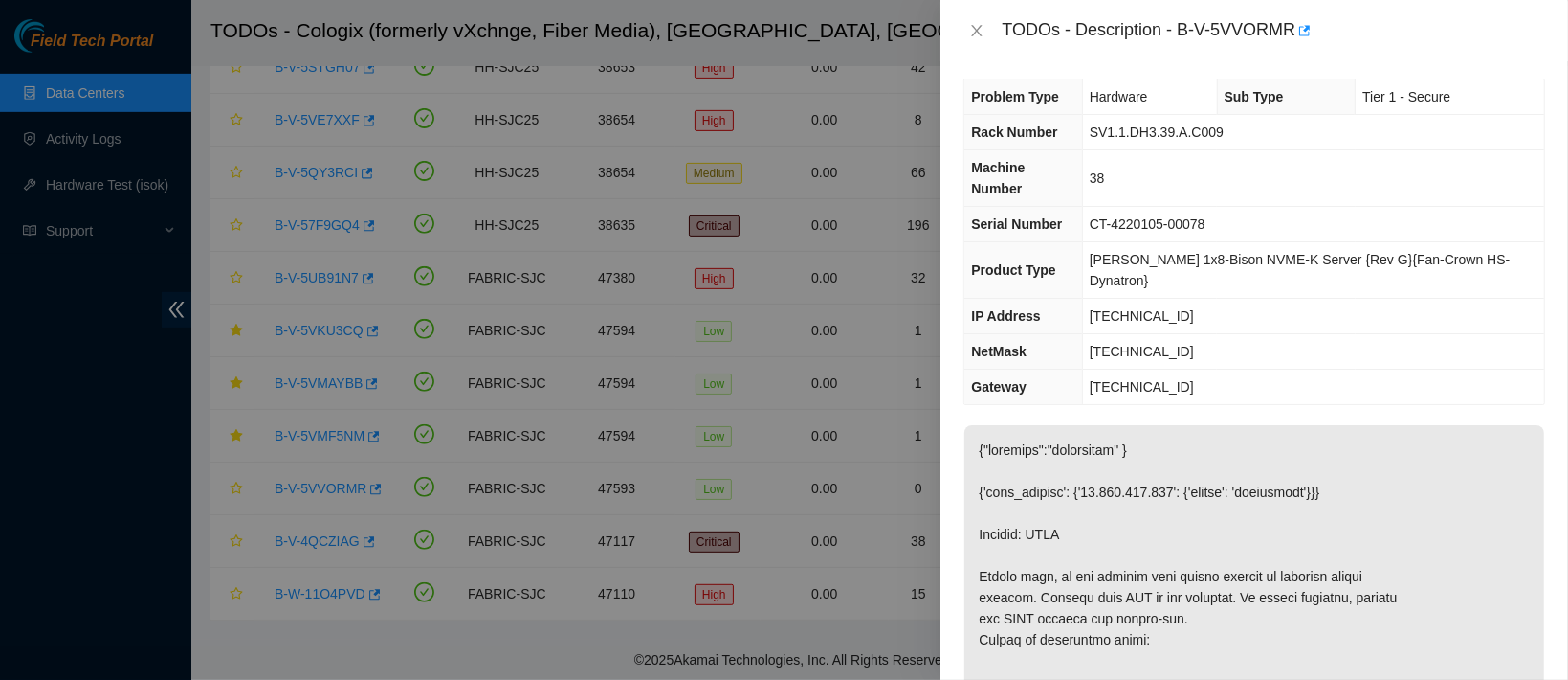
click at [995, 45] on div "TODOs - Description - B-V-5VVORMR" at bounding box center [1254, 30] width 582 height 31
click at [970, 11] on div "TODOs - Description - B-V-5VVORMR" at bounding box center [1254, 30] width 628 height 61
click at [971, 15] on div "TODOs - Description - B-V-5VVORMR" at bounding box center [1254, 30] width 582 height 31
click at [972, 28] on icon "close" at bounding box center [976, 30] width 15 height 15
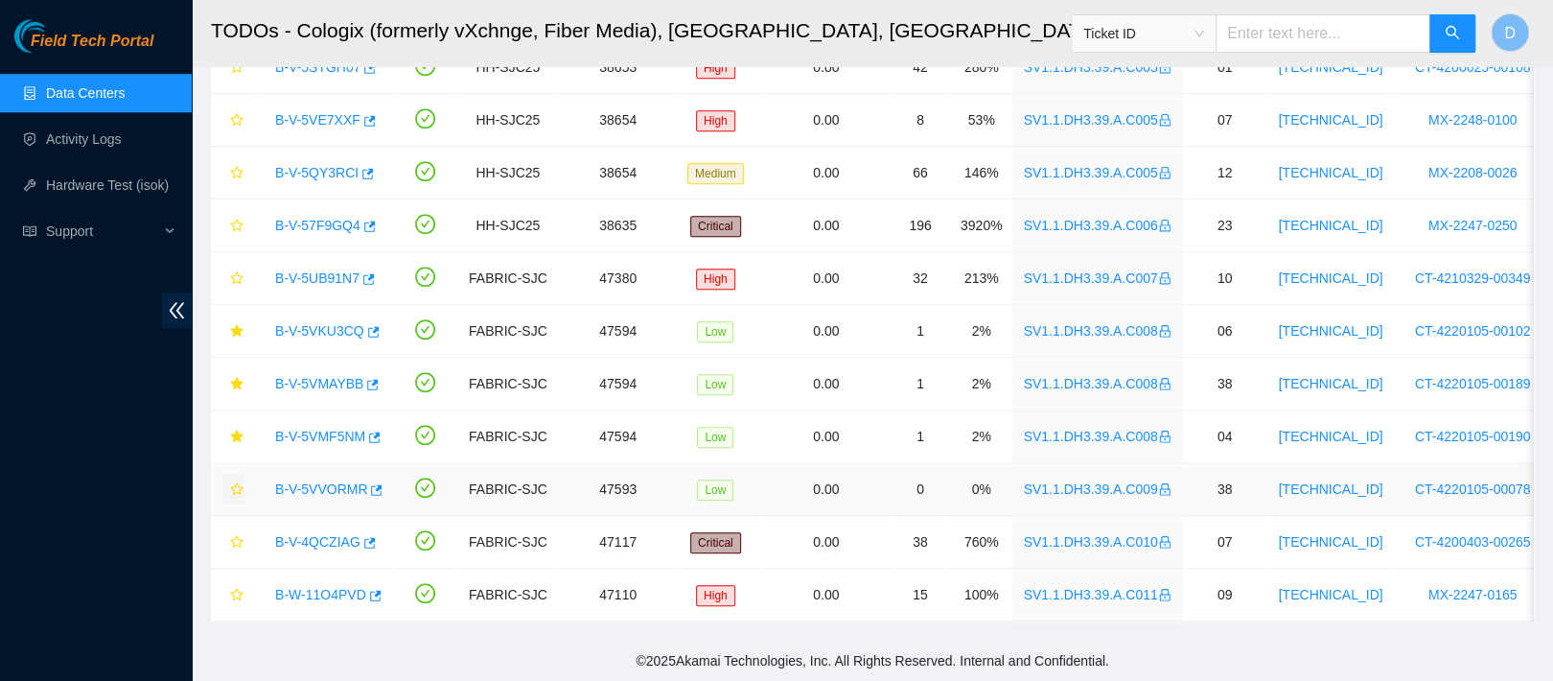
click at [238, 482] on icon "star" at bounding box center [236, 488] width 12 height 12
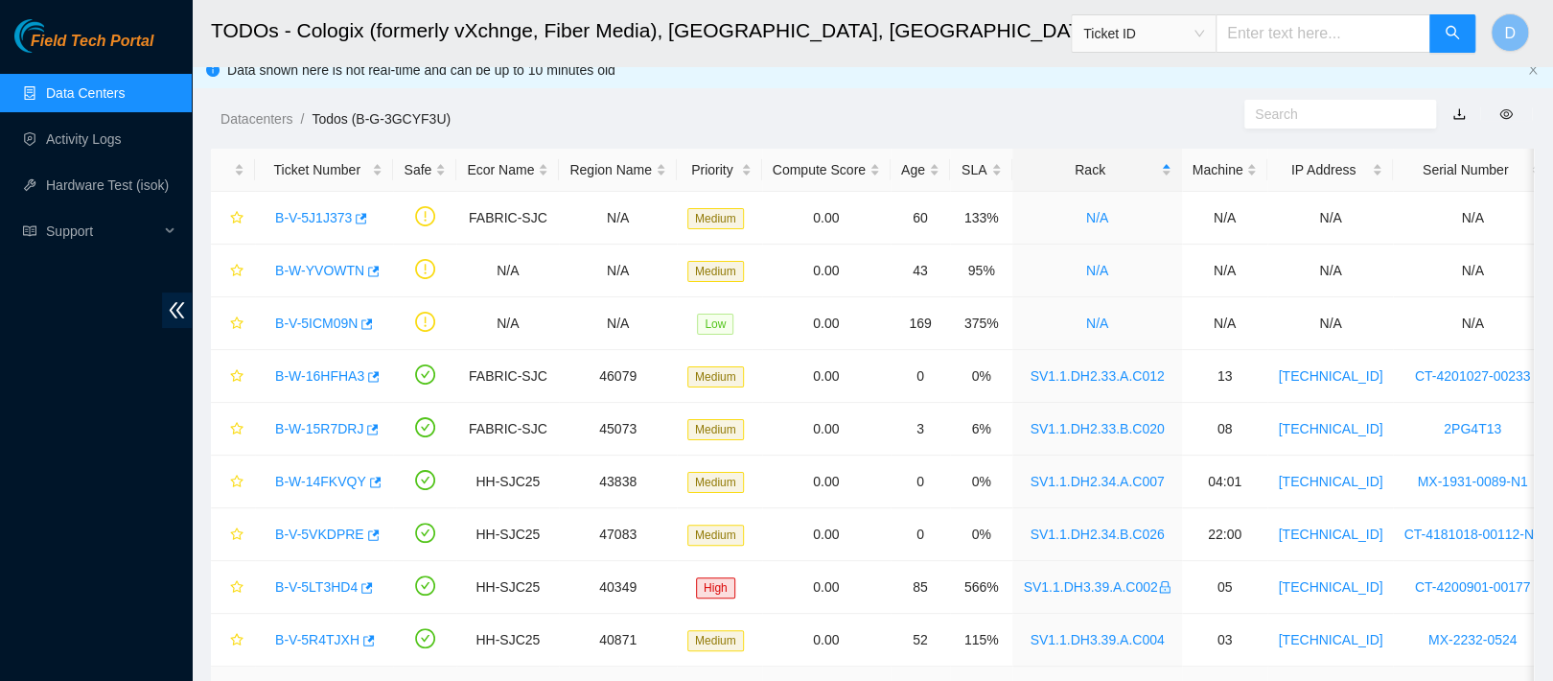
scroll to position [0, 0]
